Goal: Task Accomplishment & Management: Manage account settings

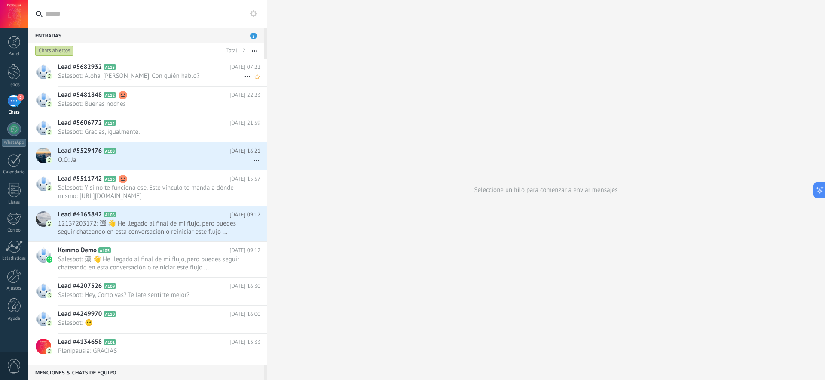
click at [153, 65] on h2 "Lead #5682932 A115" at bounding box center [144, 67] width 172 height 9
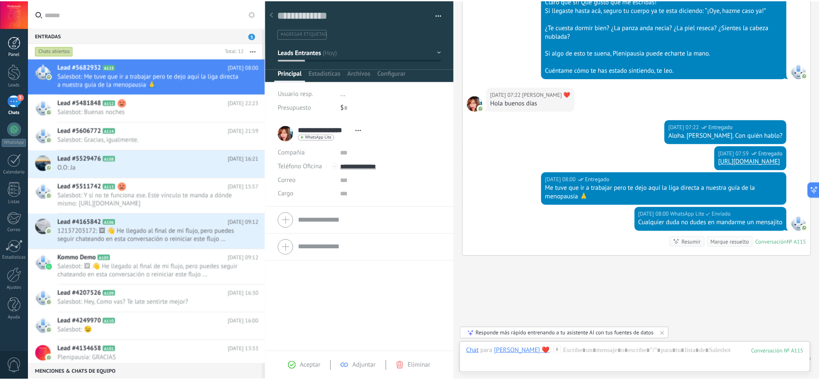
scroll to position [224, 0]
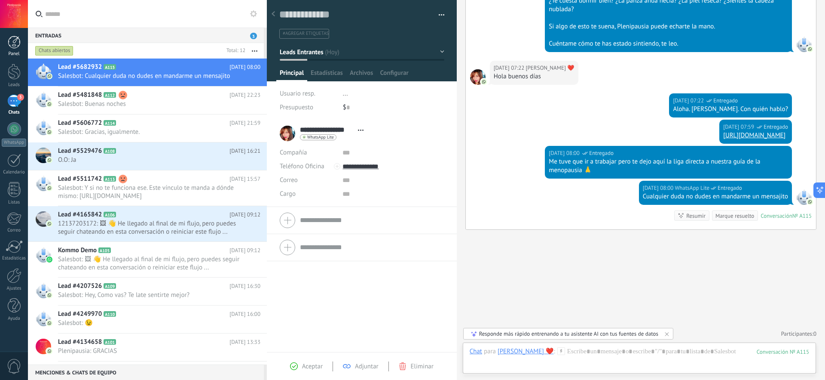
click at [18, 45] on div at bounding box center [14, 42] width 13 height 13
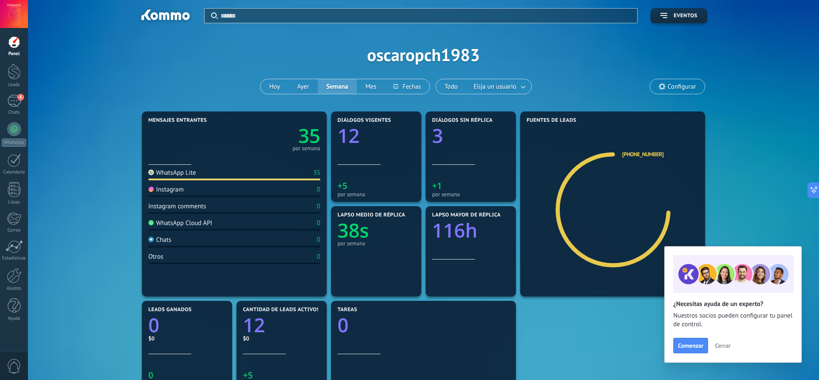
click at [788, 107] on div "Aplicar Eventos oscaropch1983 [DATE] [DATE] Semana Mes Todo Elija un usuario Co…" at bounding box center [423, 54] width 765 height 109
